Goal: Navigation & Orientation: Go to known website

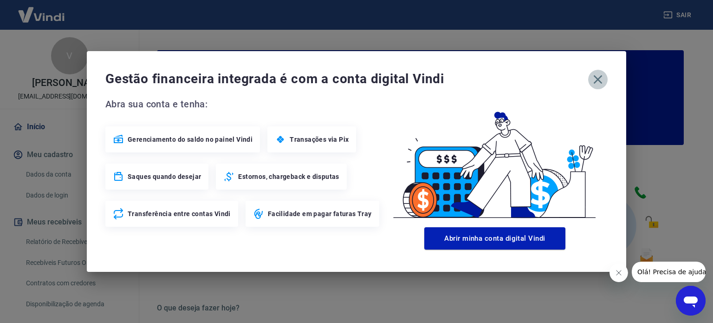
click at [596, 79] on icon "button" at bounding box center [598, 79] width 15 height 15
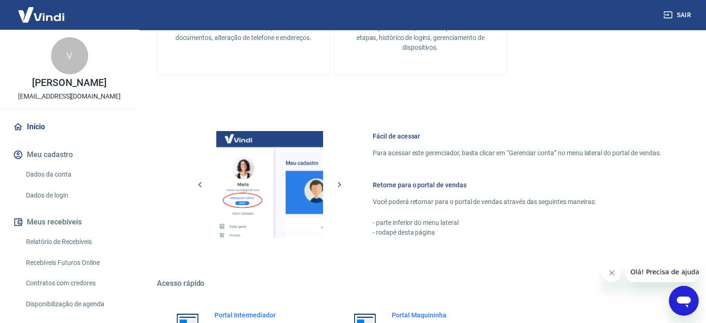
scroll to position [506, 0]
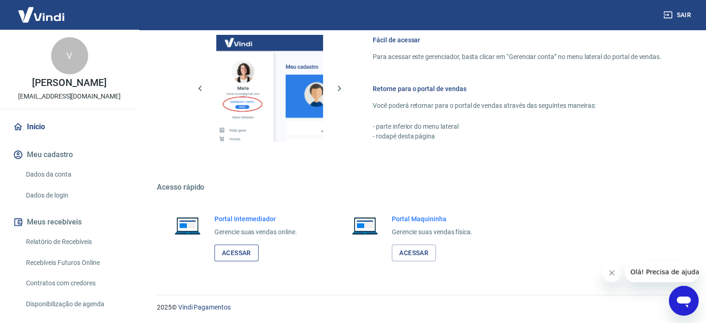
click at [238, 250] on link "Acessar" at bounding box center [236, 252] width 44 height 17
